Goal: Task Accomplishment & Management: Manage account settings

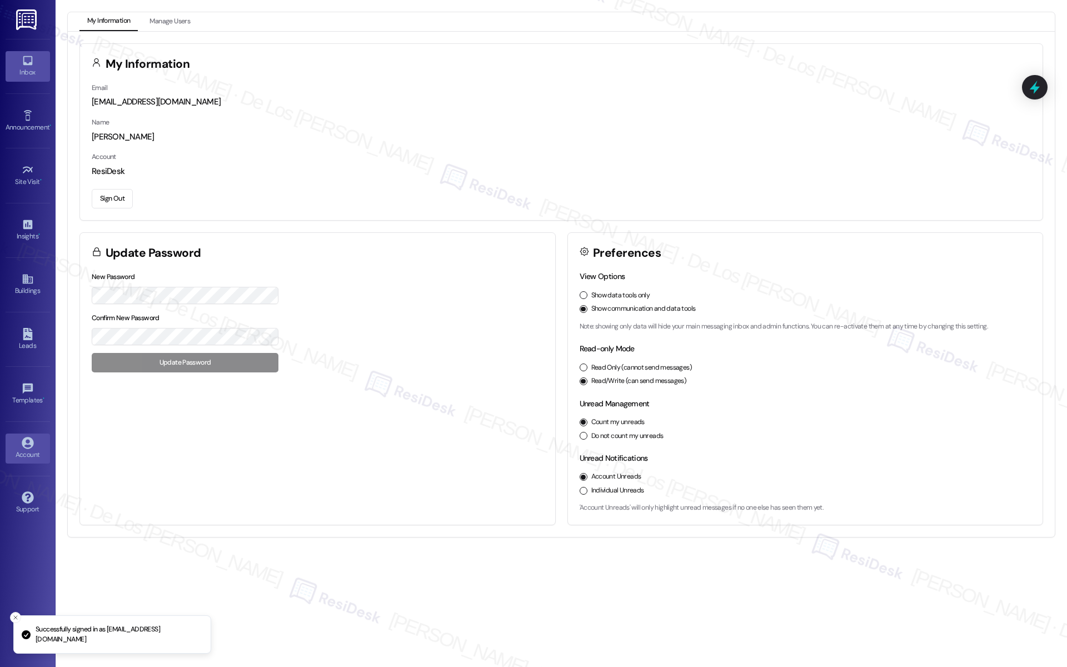
click at [30, 74] on div "Inbox" at bounding box center [28, 72] width 56 height 11
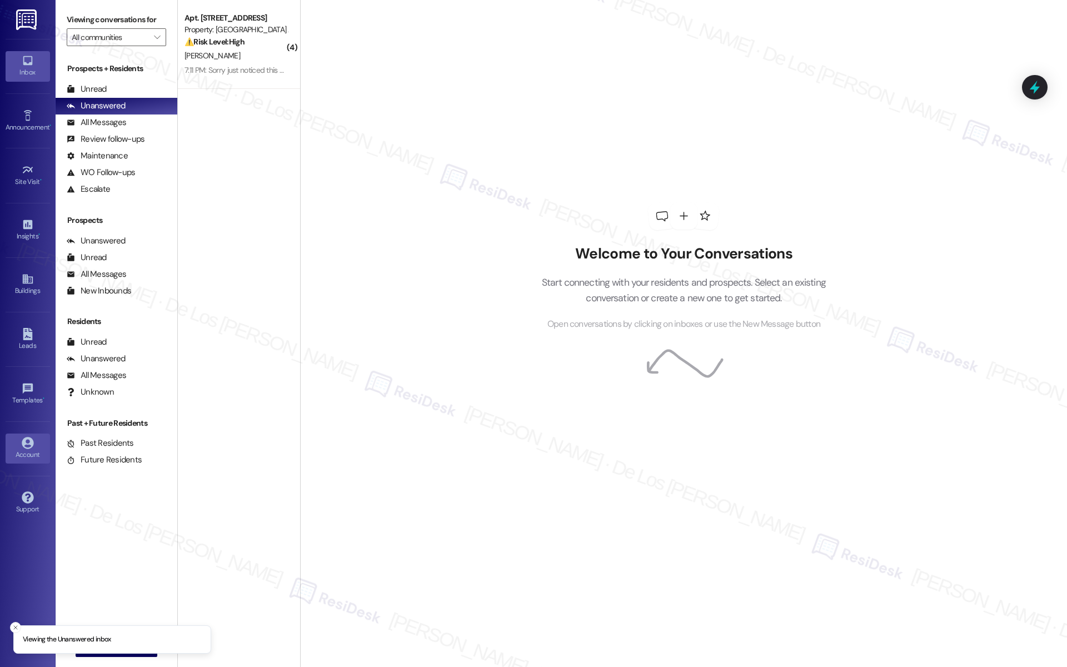
click at [32, 449] on div "Account" at bounding box center [28, 454] width 56 height 11
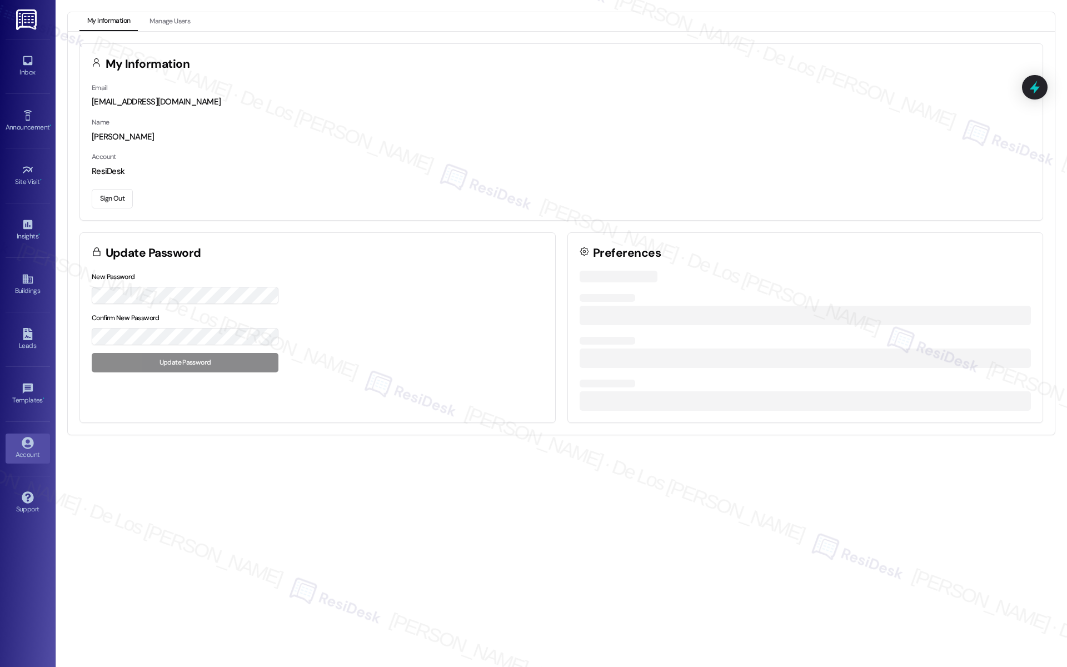
drag, startPoint x: 116, startPoint y: 196, endPoint x: 420, endPoint y: 0, distance: 361.8
click at [120, 191] on button "Sign Out" at bounding box center [112, 198] width 41 height 19
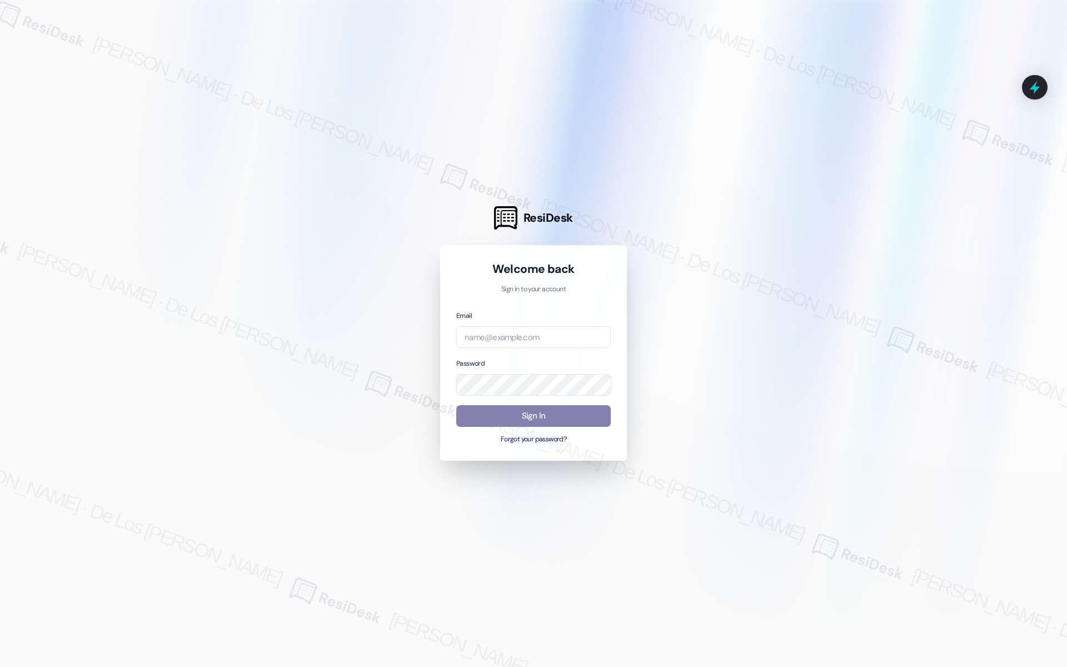
click at [949, 207] on div at bounding box center [533, 333] width 1067 height 667
click at [529, 338] on input "email" at bounding box center [533, 337] width 154 height 22
paste input "automated-surveys-kane_realty-resen.six@kane_[DOMAIN_NAME]"
type input "automated-surveys-kane_realty-resen.six@kane_[DOMAIN_NAME]"
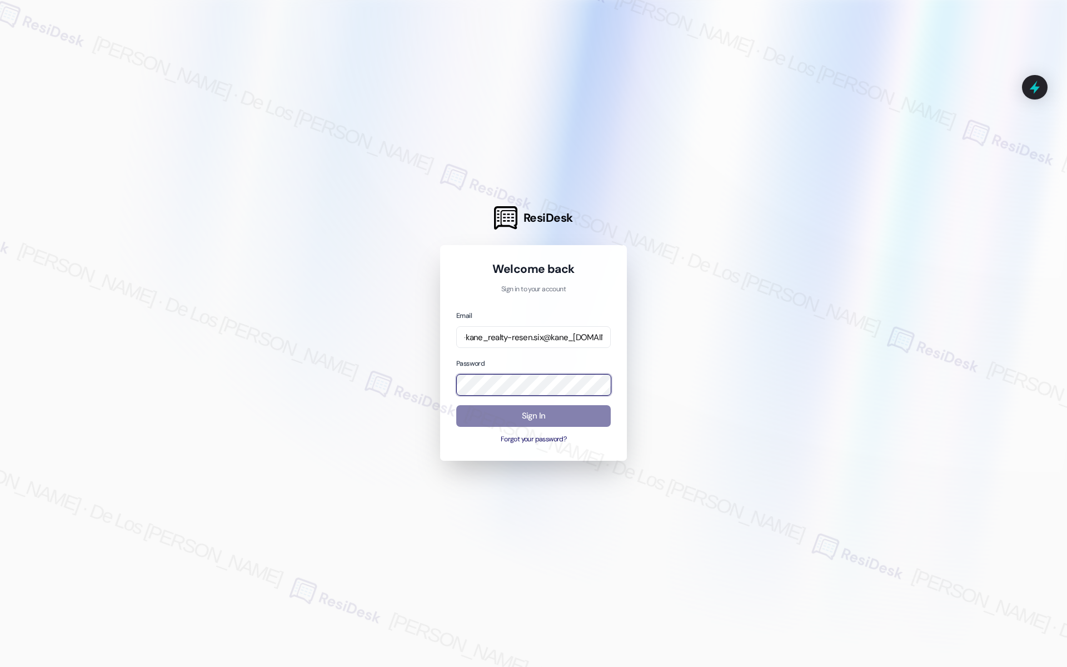
scroll to position [0, 0]
